Goal: Transaction & Acquisition: Purchase product/service

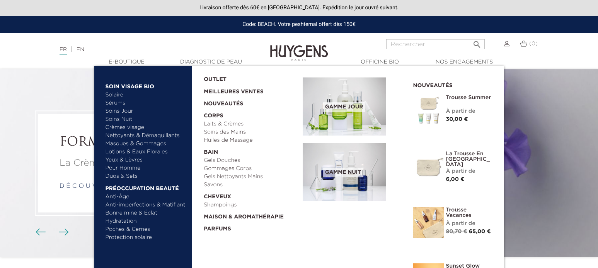
click at [119, 94] on link "Solaire" at bounding box center [146, 95] width 81 height 8
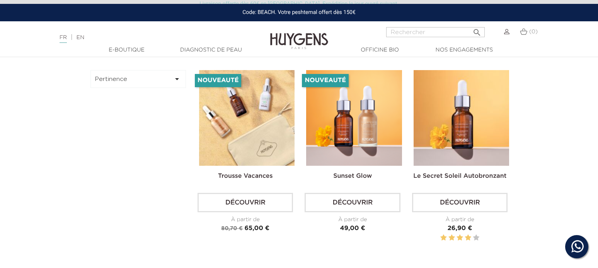
scroll to position [200, 0]
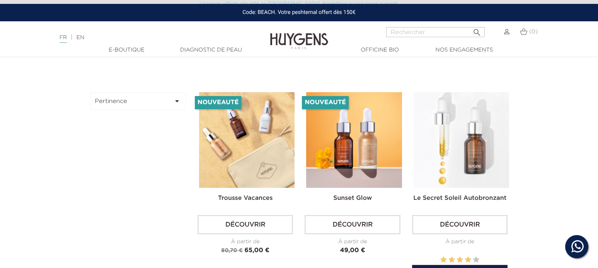
click at [440, 138] on img at bounding box center [462, 140] width 96 height 96
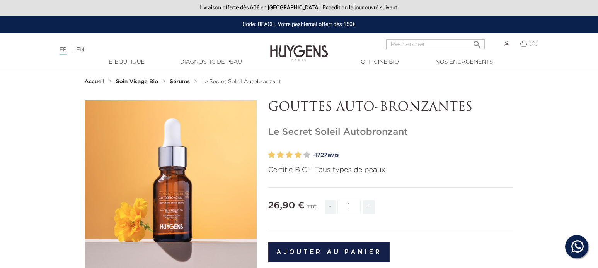
click at [89, 49] on div "FR | EN Français English" at bounding box center [150, 49] width 188 height 9
click at [84, 49] on link "EN" at bounding box center [81, 49] width 8 height 5
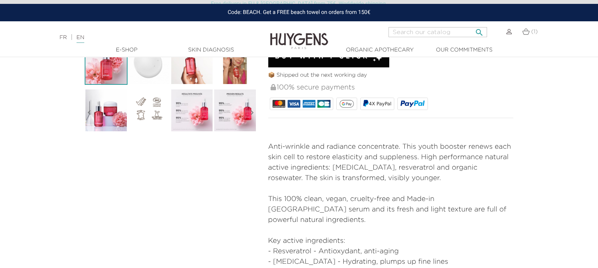
click at [425, 34] on input "Search" at bounding box center [438, 32] width 99 height 10
type input "riviera"
click at [473, 25] on button " Search" at bounding box center [480, 30] width 14 height 10
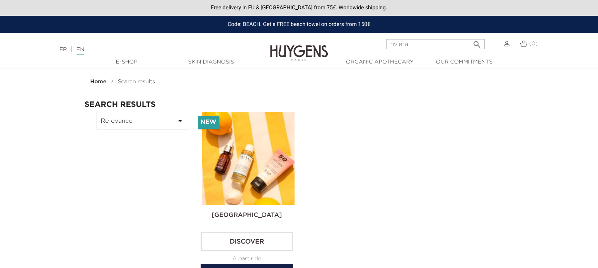
click at [244, 186] on img at bounding box center [248, 158] width 93 height 93
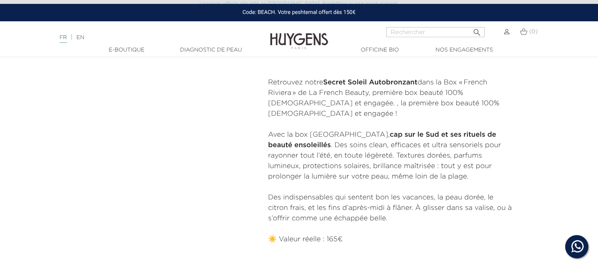
scroll to position [295, 0]
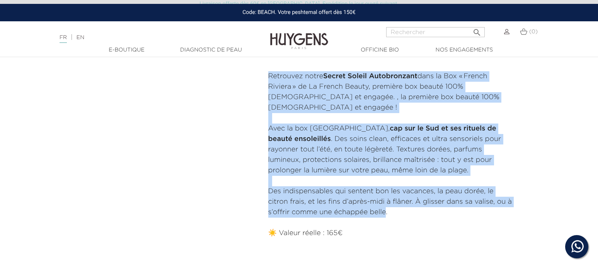
drag, startPoint x: 387, startPoint y: 201, endPoint x: 266, endPoint y: 62, distance: 184.2
click at [266, 62] on div "LA PREMIÈRE BOX BEAUTÉ 100% FRANÇAISE La Box French Riviera ⏳ Quantités très li…" at bounding box center [391, 42] width 257 height 475
copy div "Retrouvez notre Secret Soleil Autobronzant dans la Box « French Riviera » de La…"
click at [83, 36] on link "EN" at bounding box center [81, 37] width 8 height 5
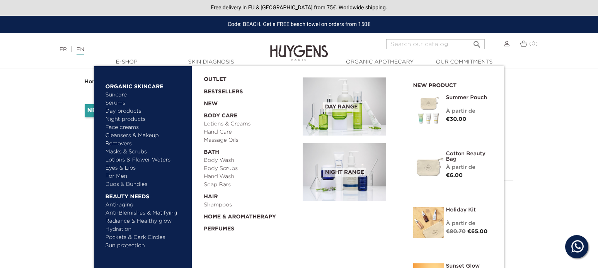
click at [119, 94] on link "Suncare" at bounding box center [146, 95] width 81 height 8
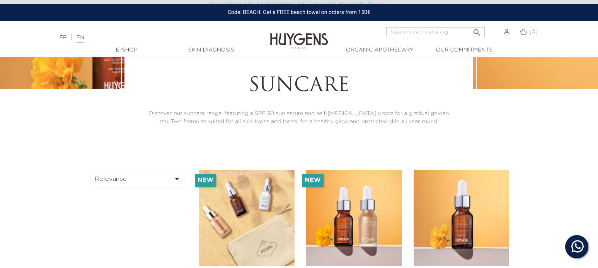
scroll to position [140, 0]
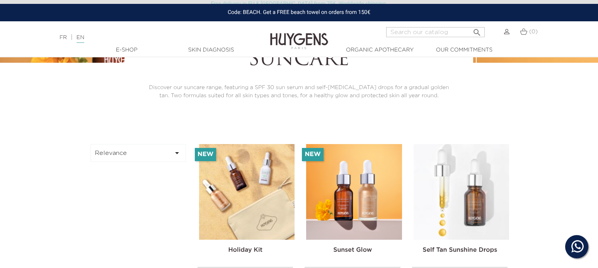
click at [437, 218] on img at bounding box center [462, 192] width 96 height 96
